Goal: Information Seeking & Learning: Learn about a topic

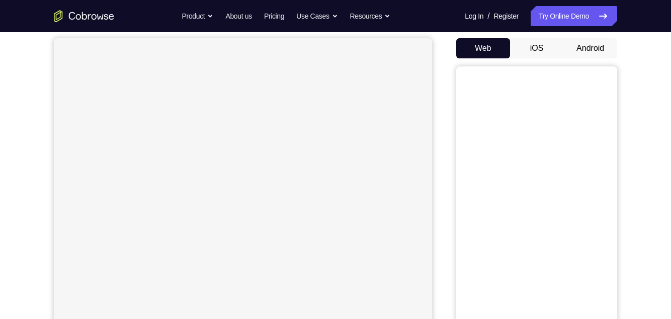
scroll to position [90, 0]
click at [575, 52] on button "Android" at bounding box center [591, 51] width 54 height 20
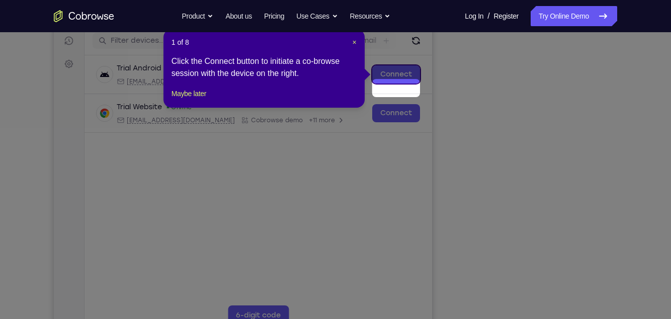
scroll to position [114, 0]
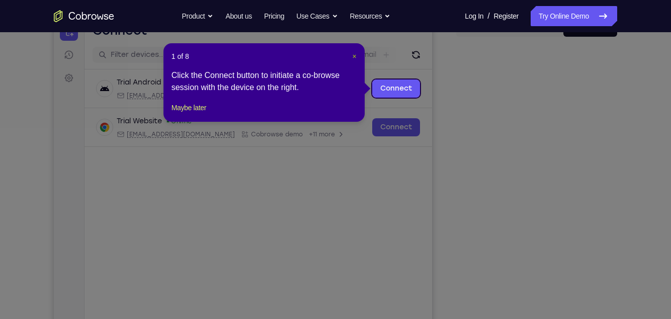
click at [356, 57] on span "×" at bounding box center [355, 56] width 4 height 8
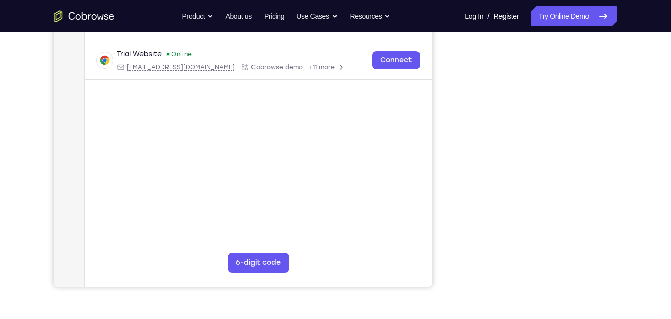
scroll to position [0, 0]
